Goal: Information Seeking & Learning: Learn about a topic

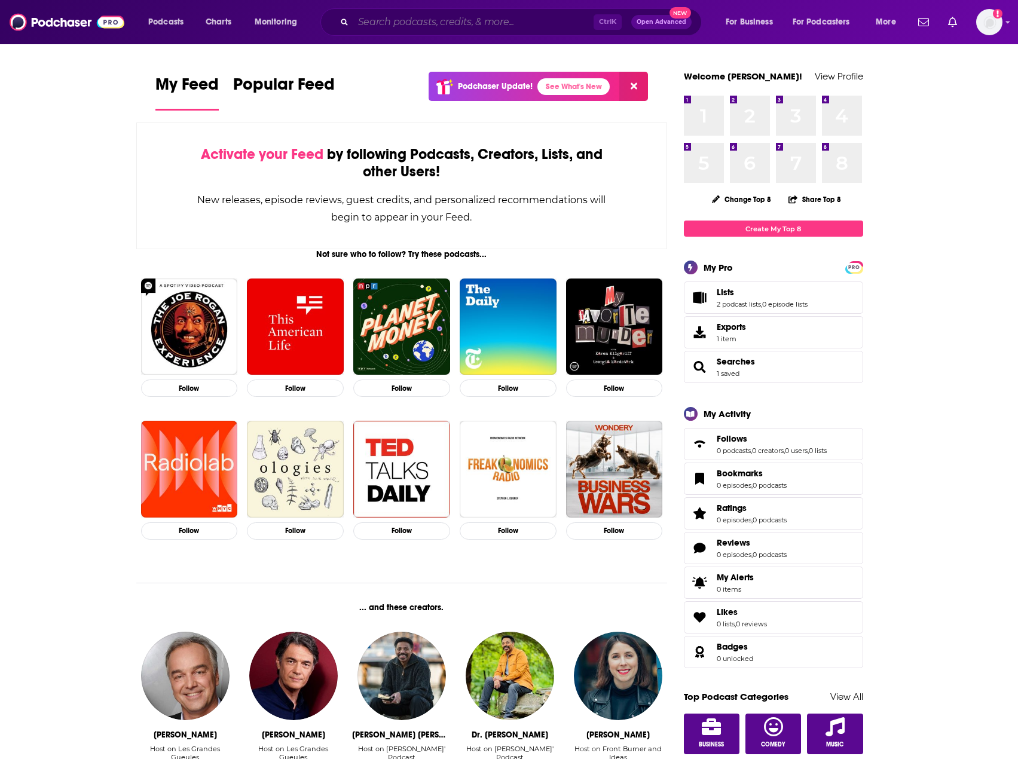
click at [381, 25] on input "Search podcasts, credits, & more..." at bounding box center [473, 22] width 240 height 19
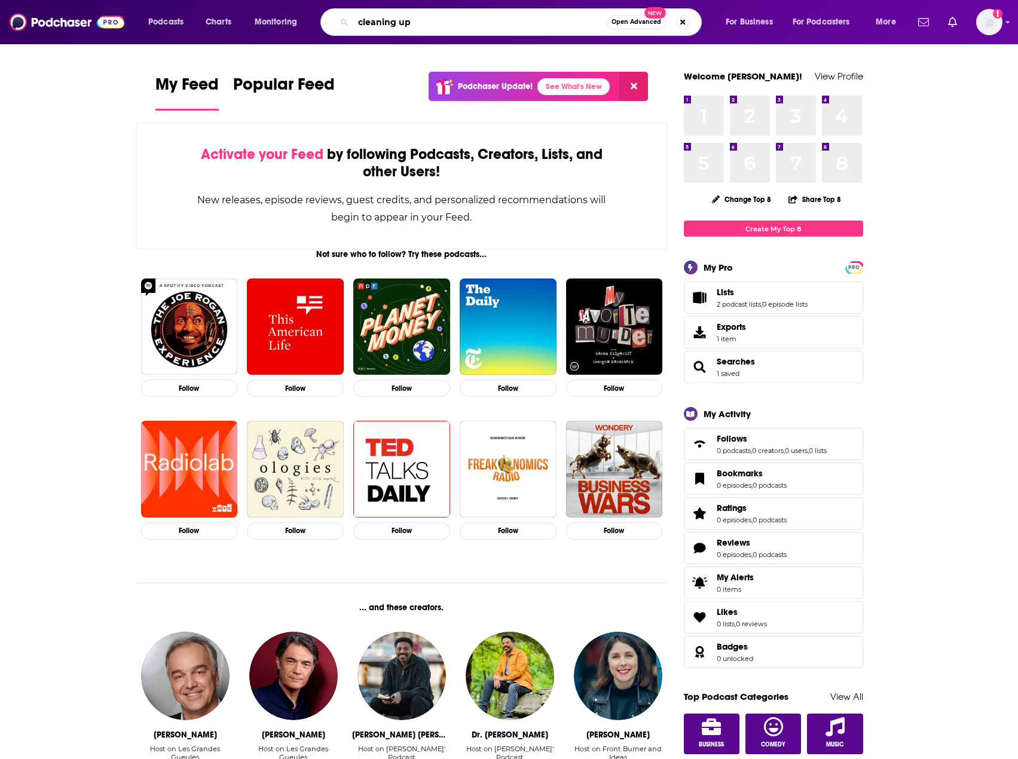
type input "cleaning up"
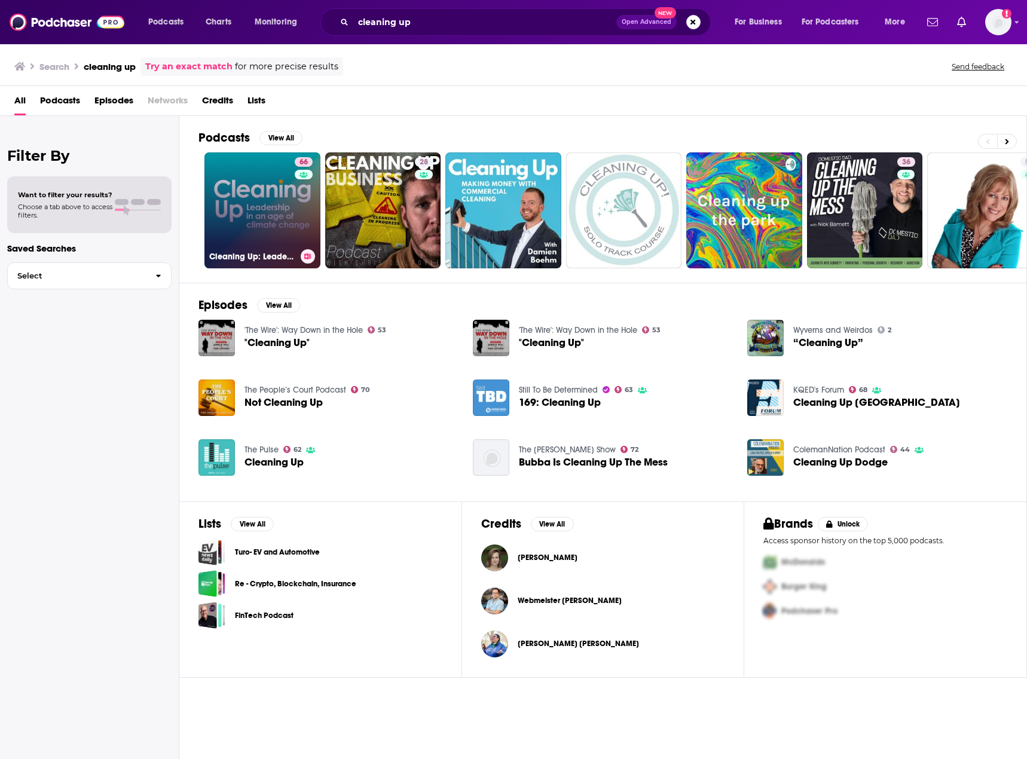
click at [272, 207] on link "66 Cleaning Up: Leadership in an Age of Climate Change" at bounding box center [262, 210] width 116 height 116
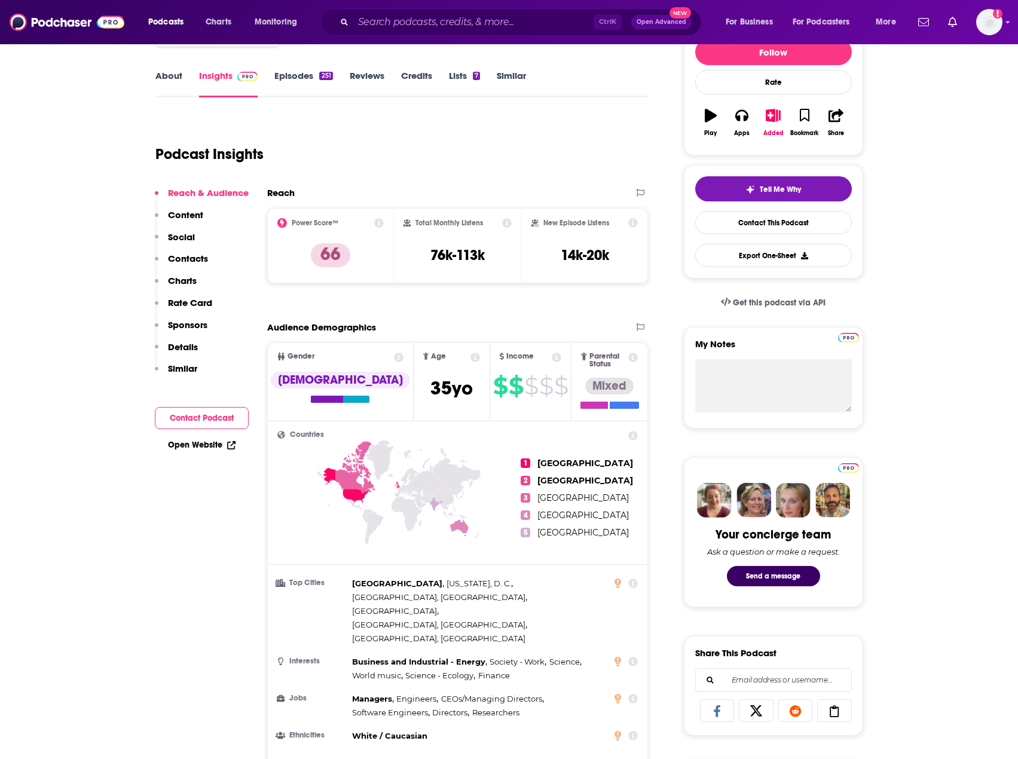
scroll to position [179, 0]
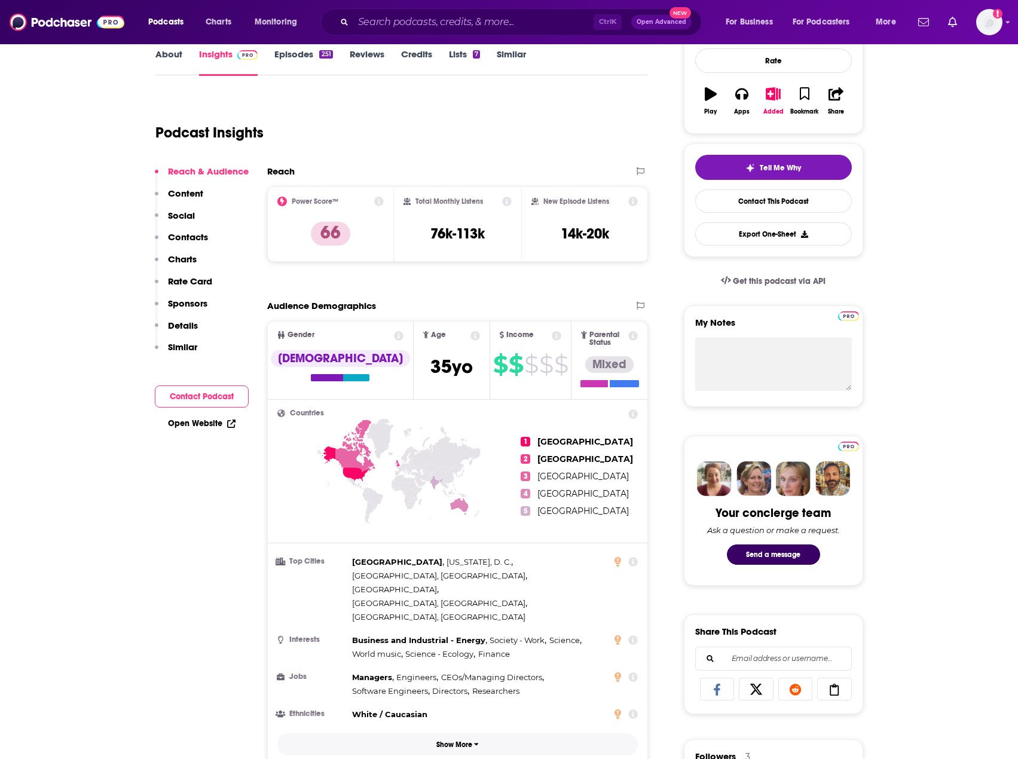
click at [447, 741] on p "Show More" at bounding box center [454, 745] width 36 height 8
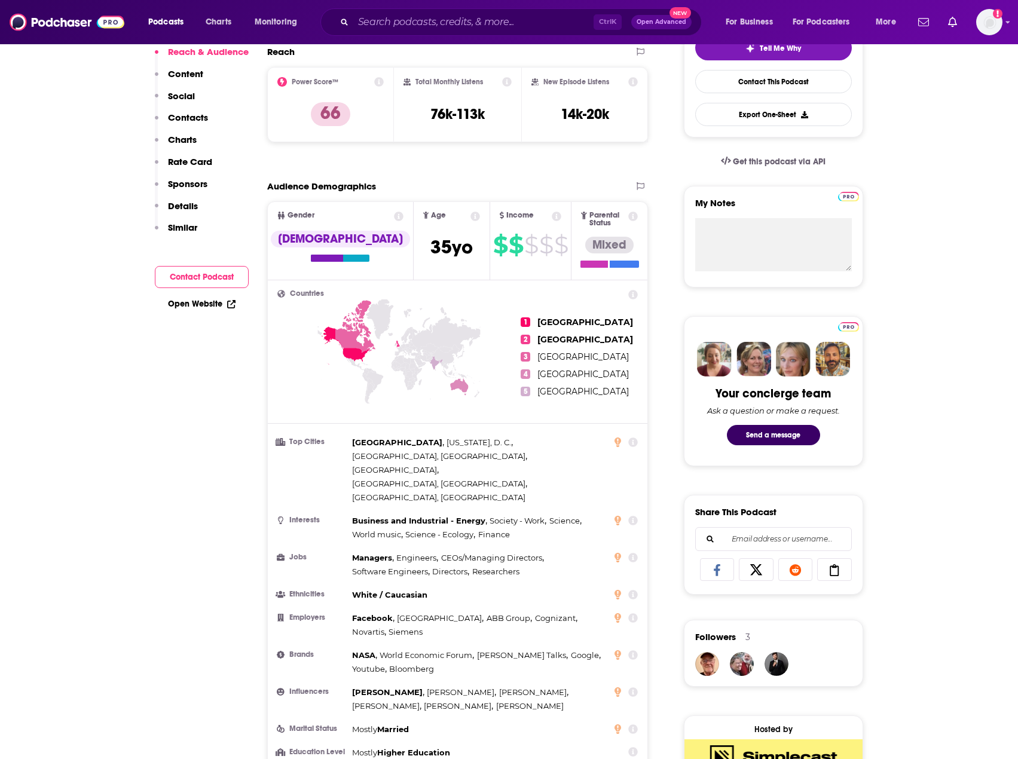
scroll to position [0, 0]
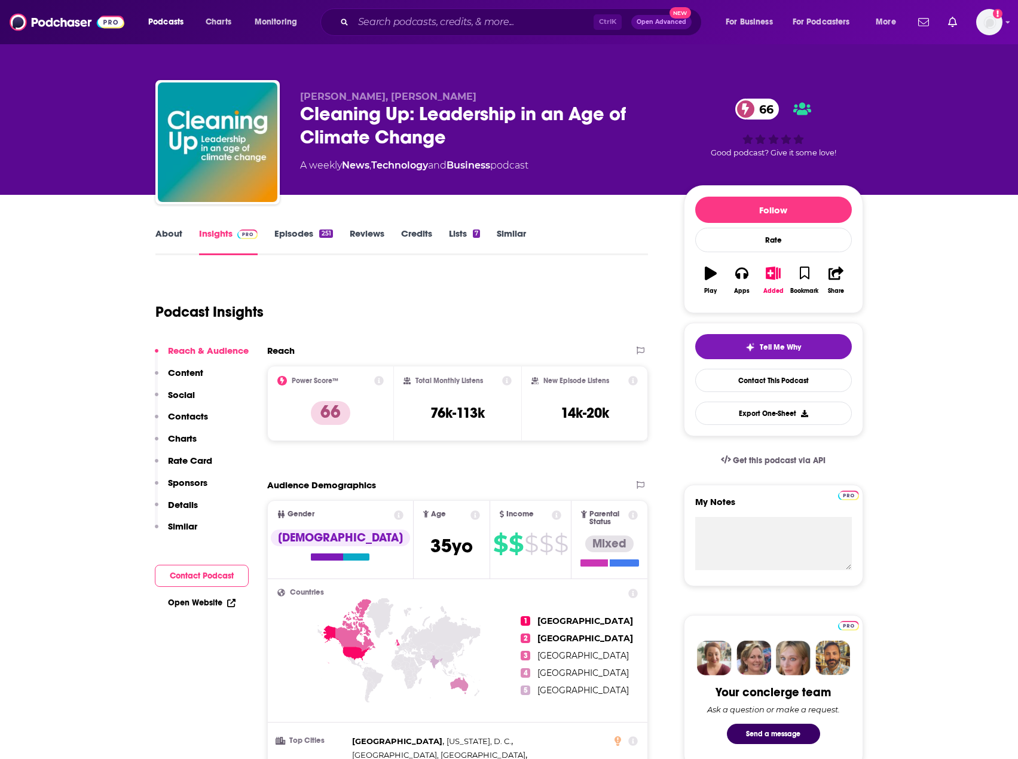
click at [378, 381] on icon at bounding box center [379, 381] width 10 height 10
click at [595, 308] on div "Podcast Insights" at bounding box center [397, 304] width 484 height 61
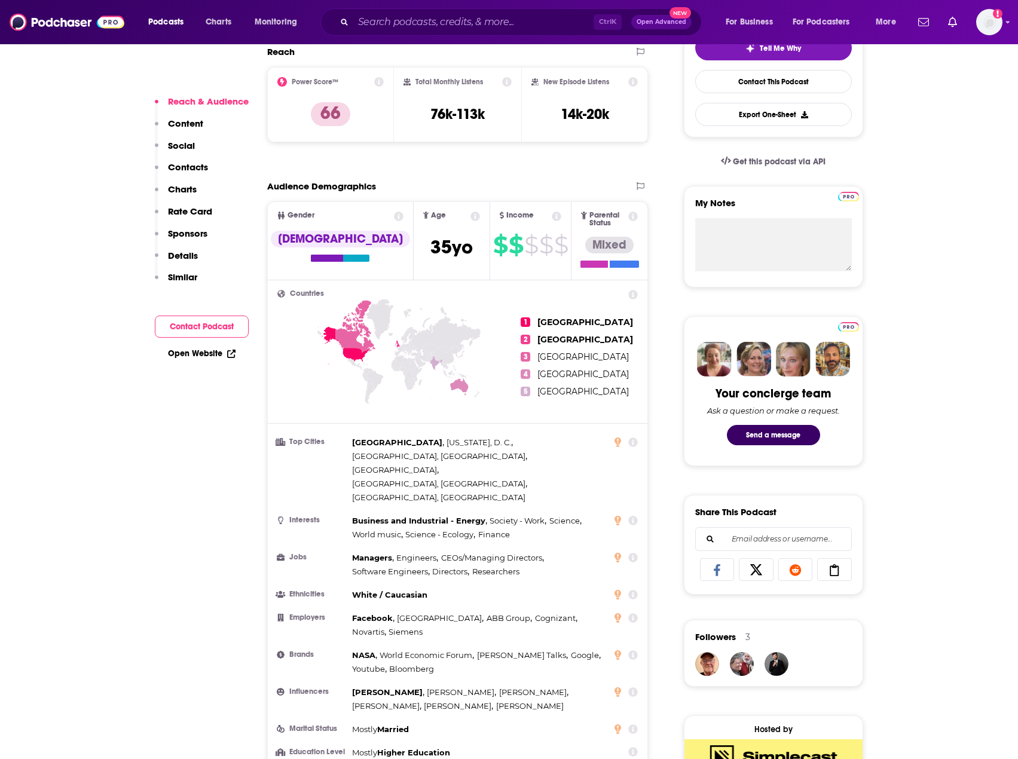
click at [193, 212] on p "Rate Card" at bounding box center [190, 211] width 44 height 11
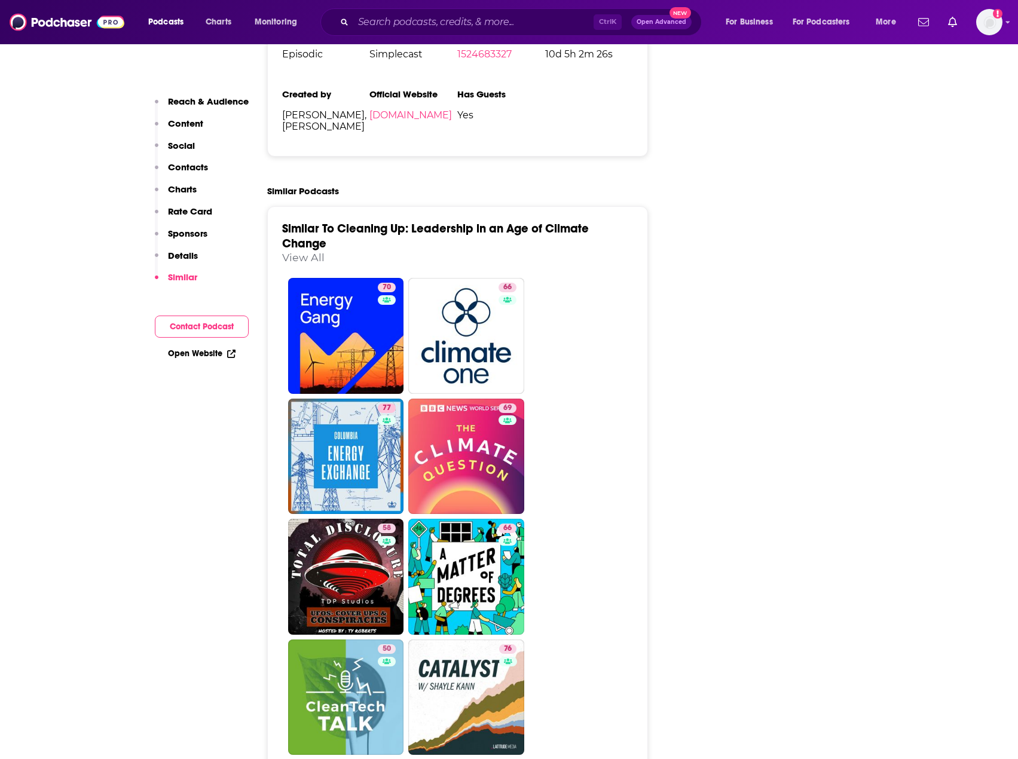
scroll to position [2596, 0]
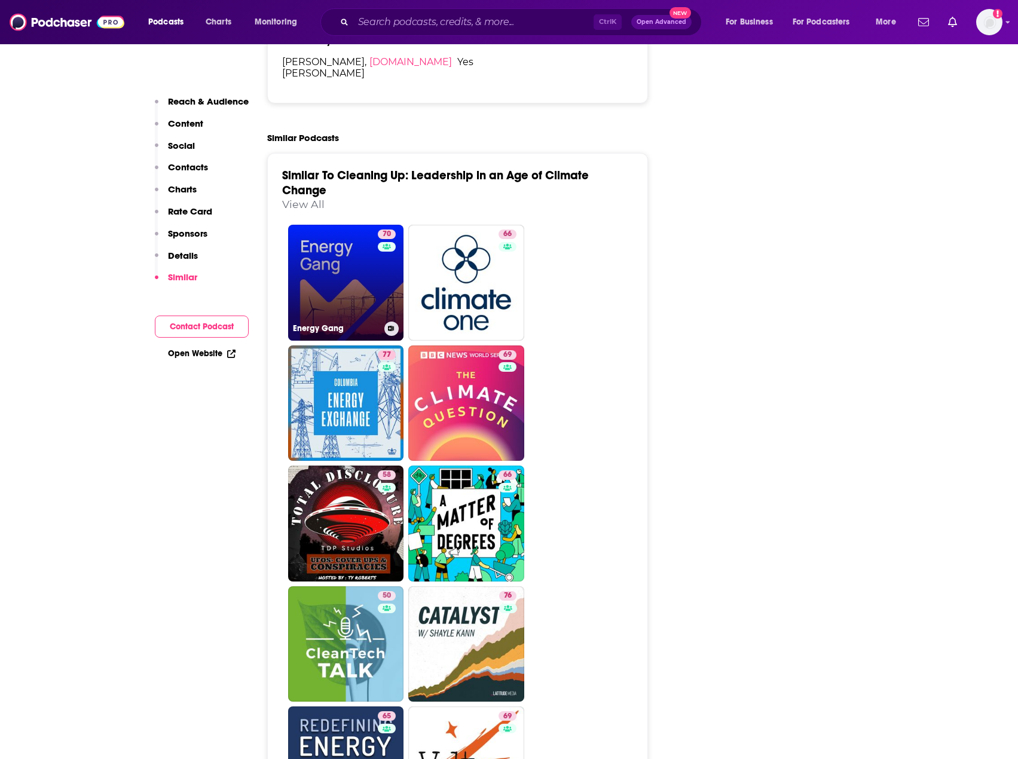
click at [317, 244] on link "70 Energy Gang" at bounding box center [346, 283] width 116 height 116
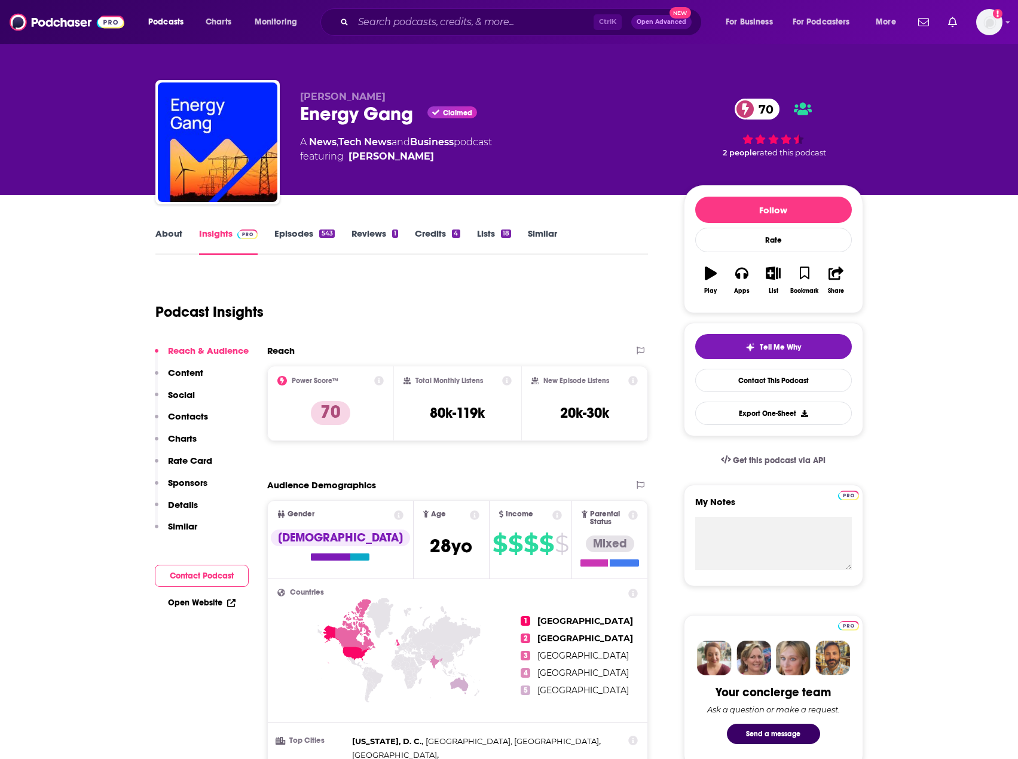
type input "[URL][DOMAIN_NAME]"
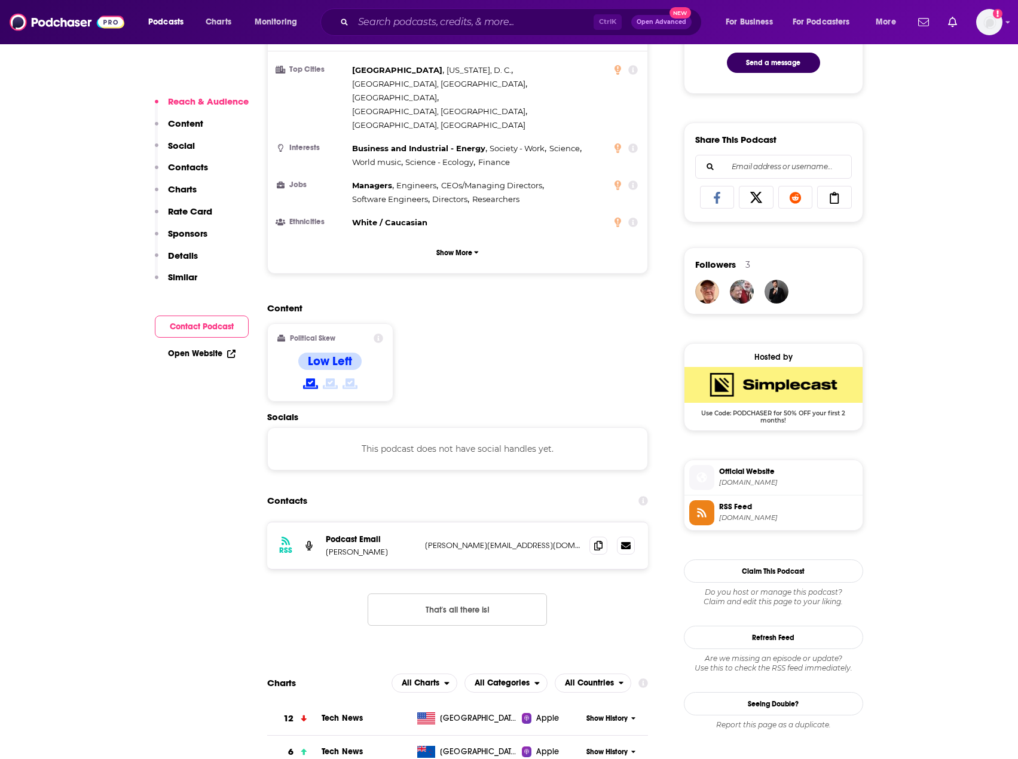
scroll to position [777, 0]
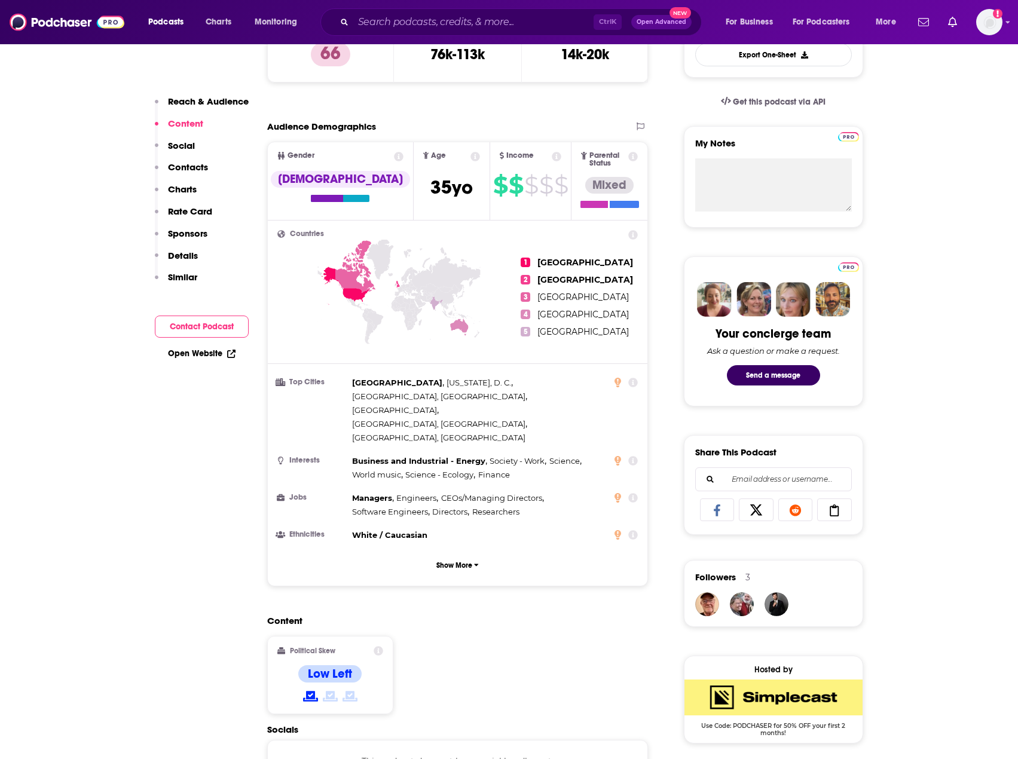
scroll to position [0, 0]
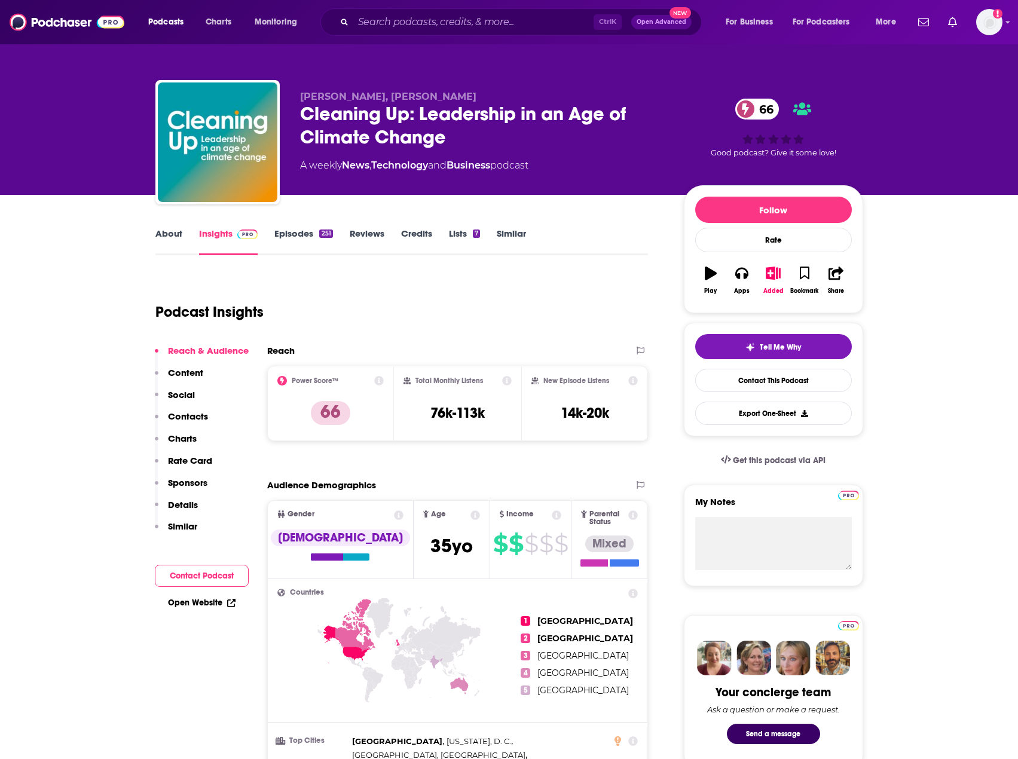
click at [498, 233] on link "Similar" at bounding box center [511, 241] width 29 height 27
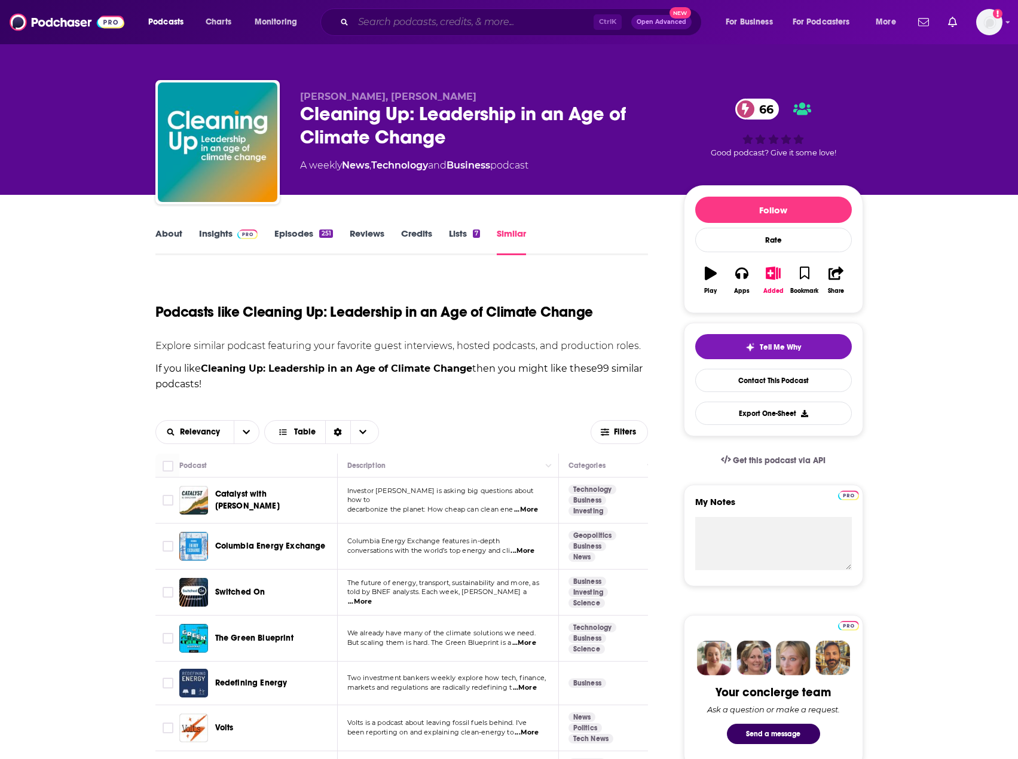
click at [411, 26] on input "Search podcasts, credits, & more..." at bounding box center [473, 22] width 240 height 19
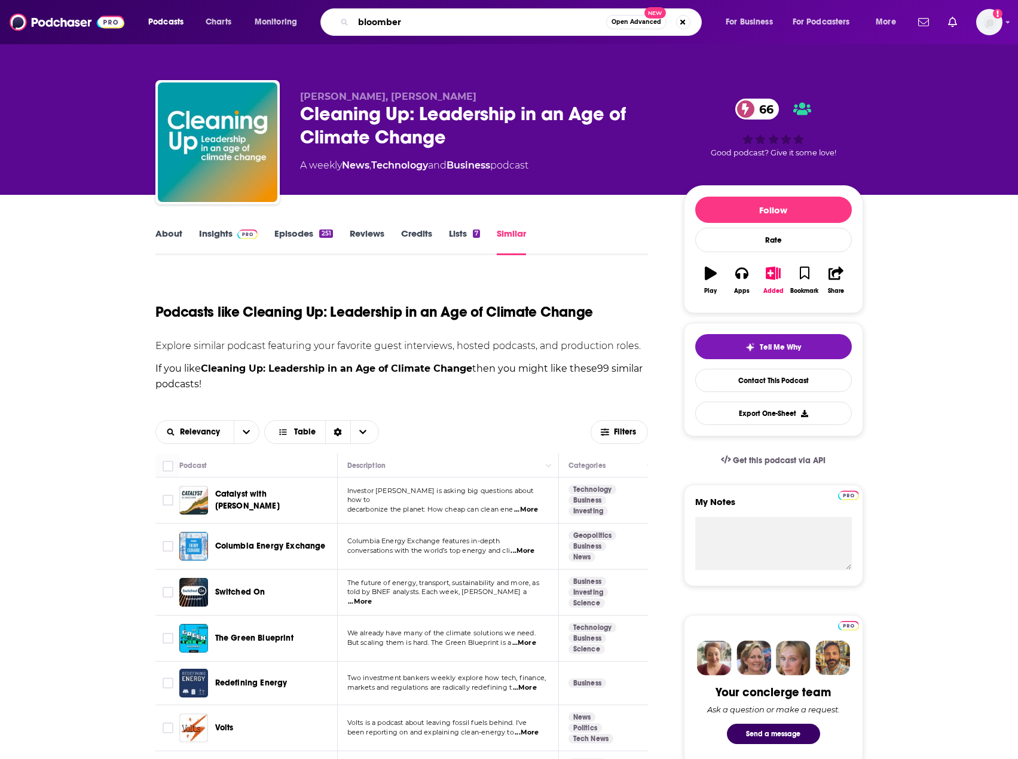
type input "bloomberg"
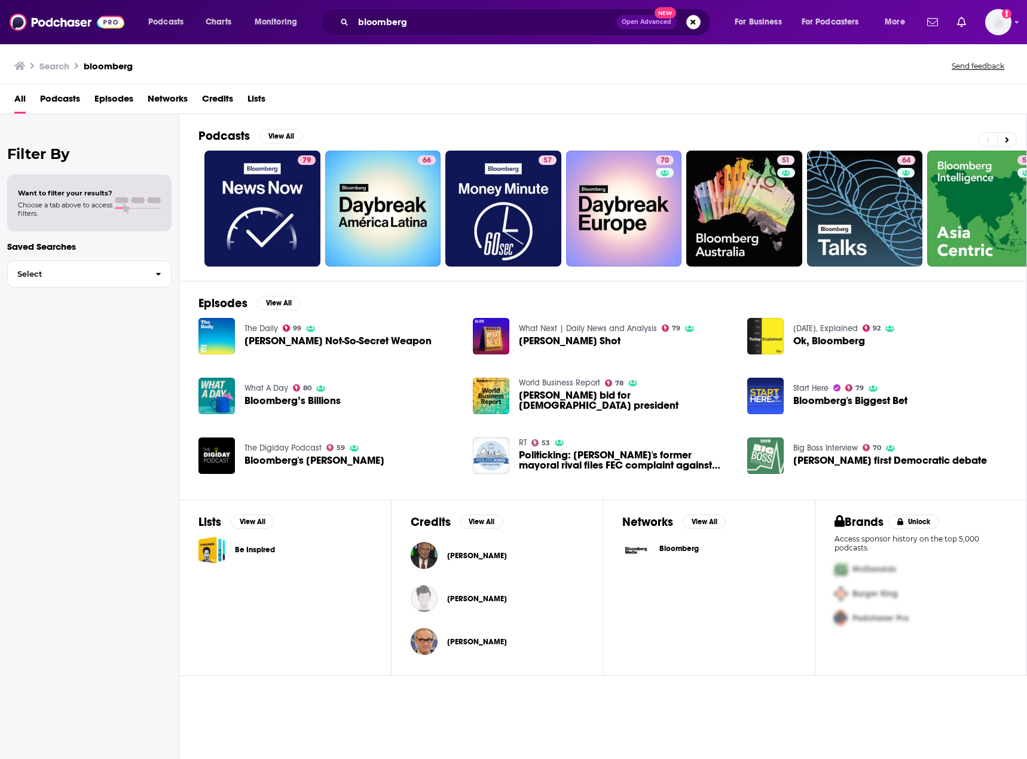
click at [339, 340] on span "[PERSON_NAME] Not-So-Secret Weapon" at bounding box center [337, 341] width 187 height 10
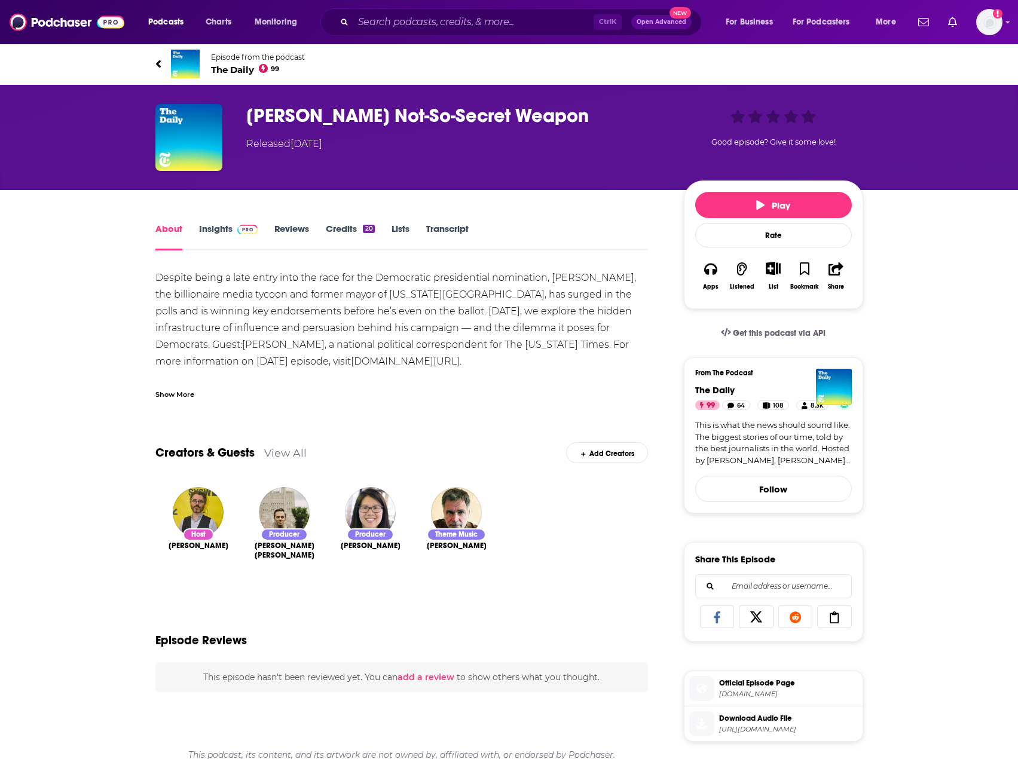
click at [204, 228] on link "Insights" at bounding box center [228, 236] width 59 height 27
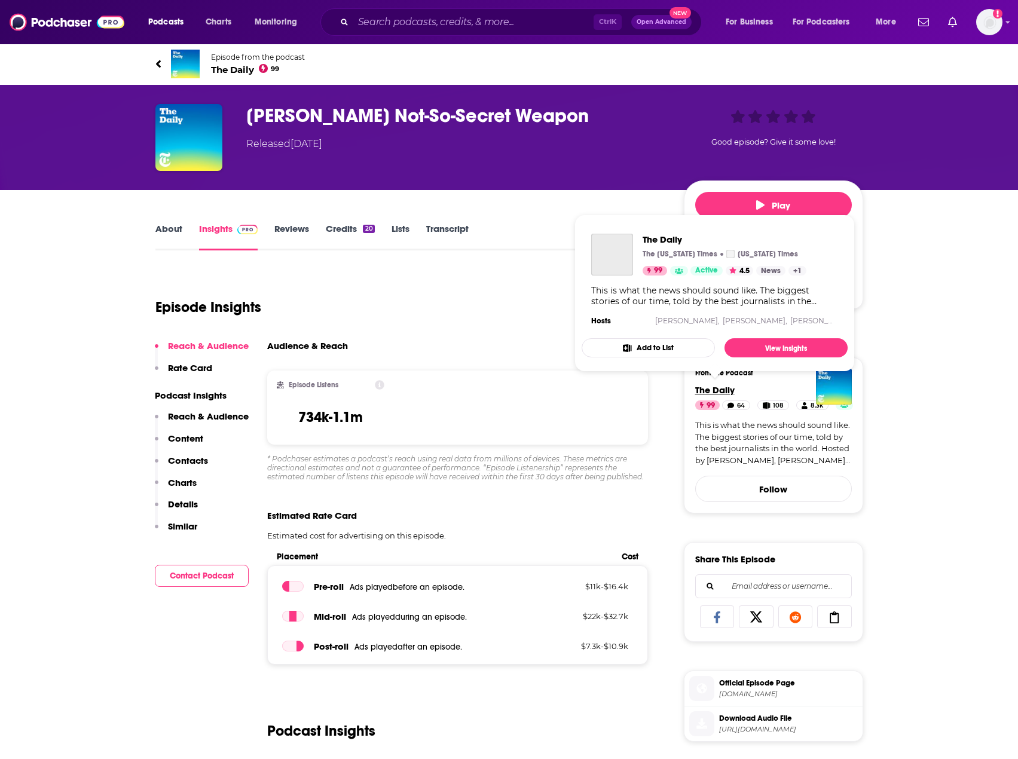
click at [724, 386] on span "The Daily" at bounding box center [714, 389] width 39 height 11
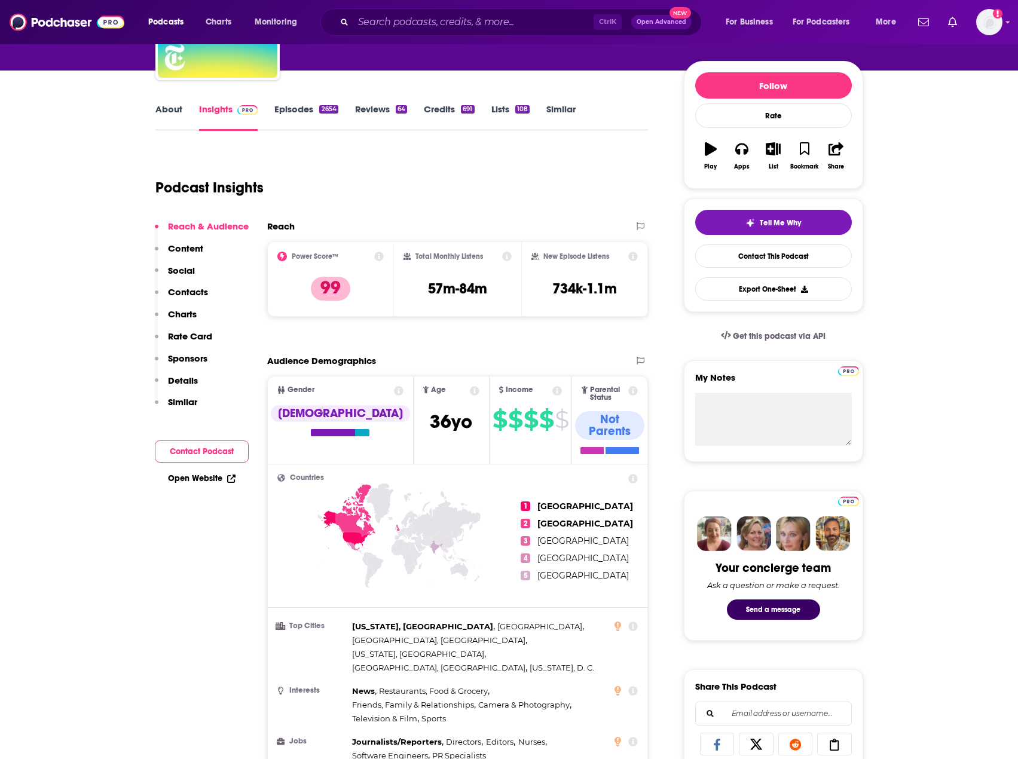
scroll to position [179, 0]
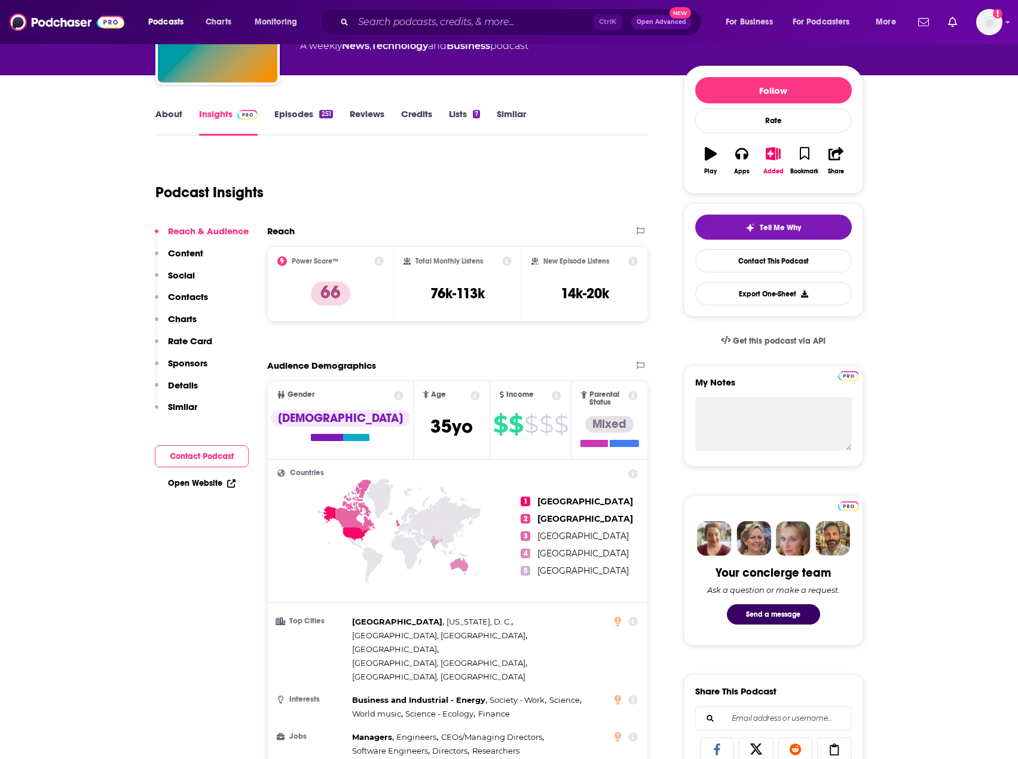
scroll to position [239, 0]
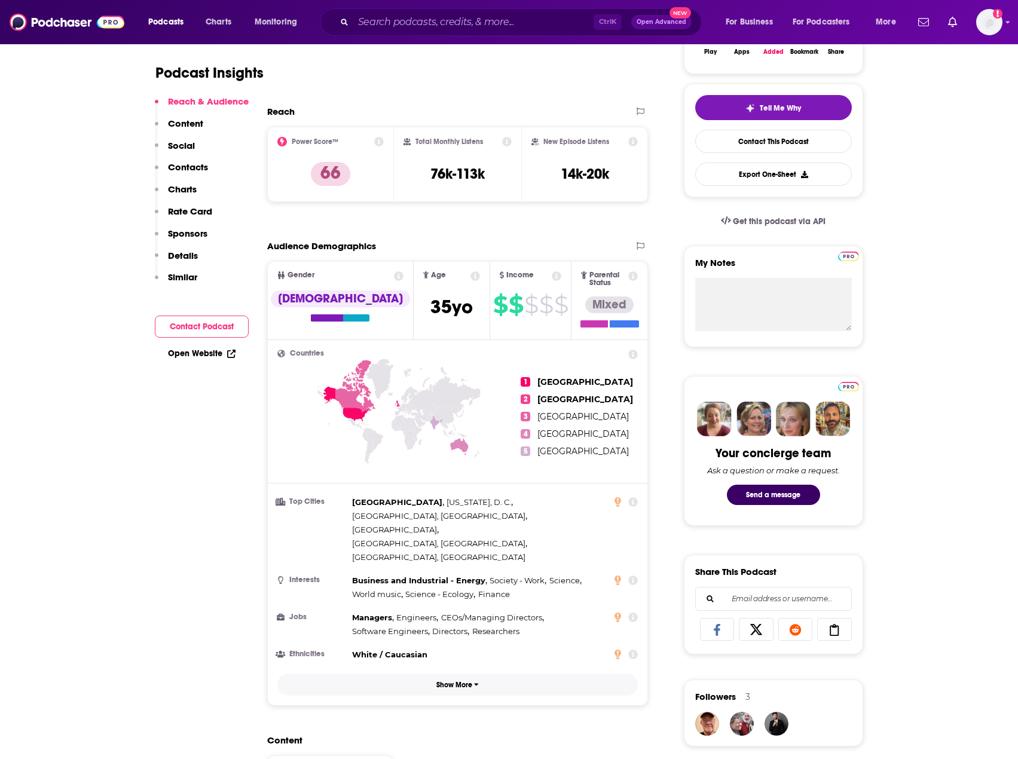
click at [462, 681] on p "Show More" at bounding box center [454, 685] width 36 height 8
